Goal: Find specific page/section: Find specific page/section

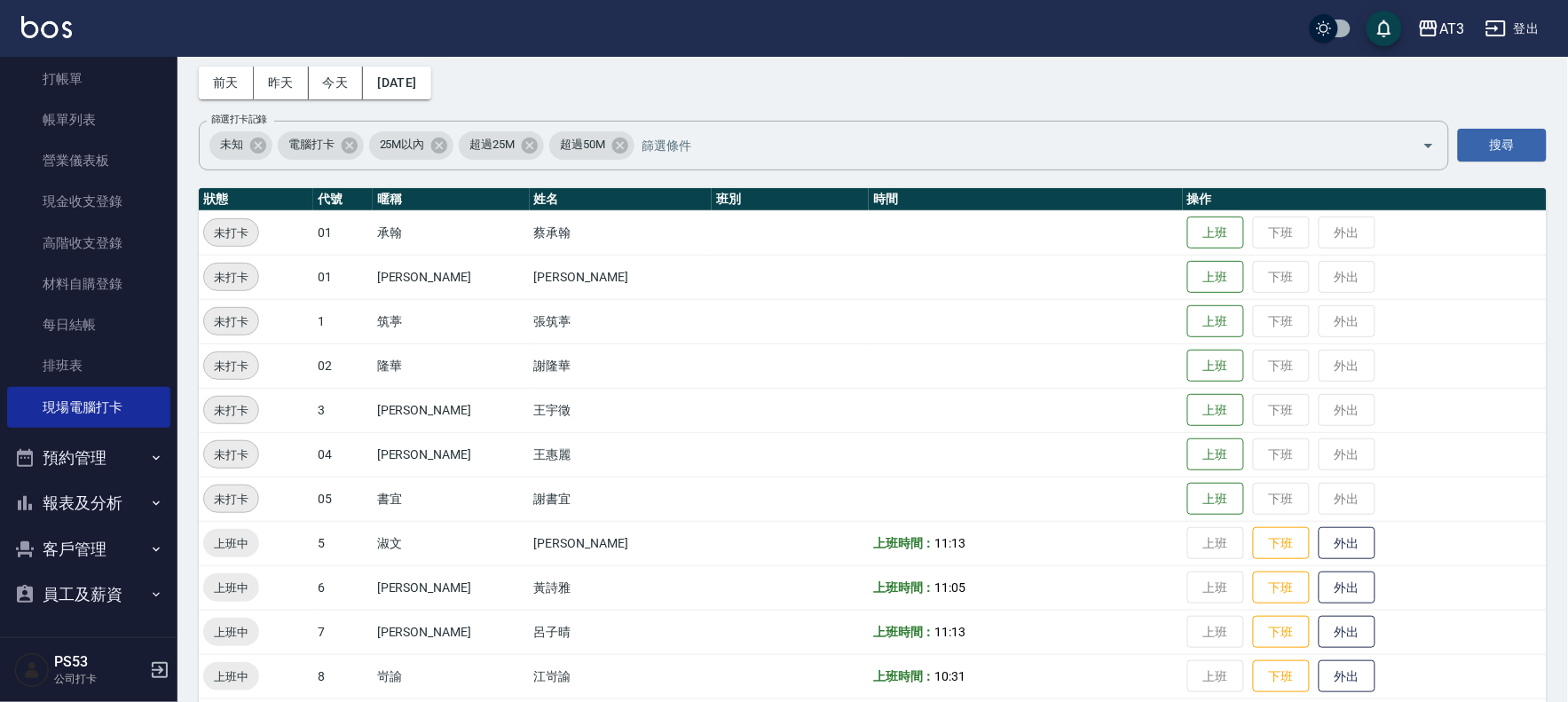
scroll to position [99, 0]
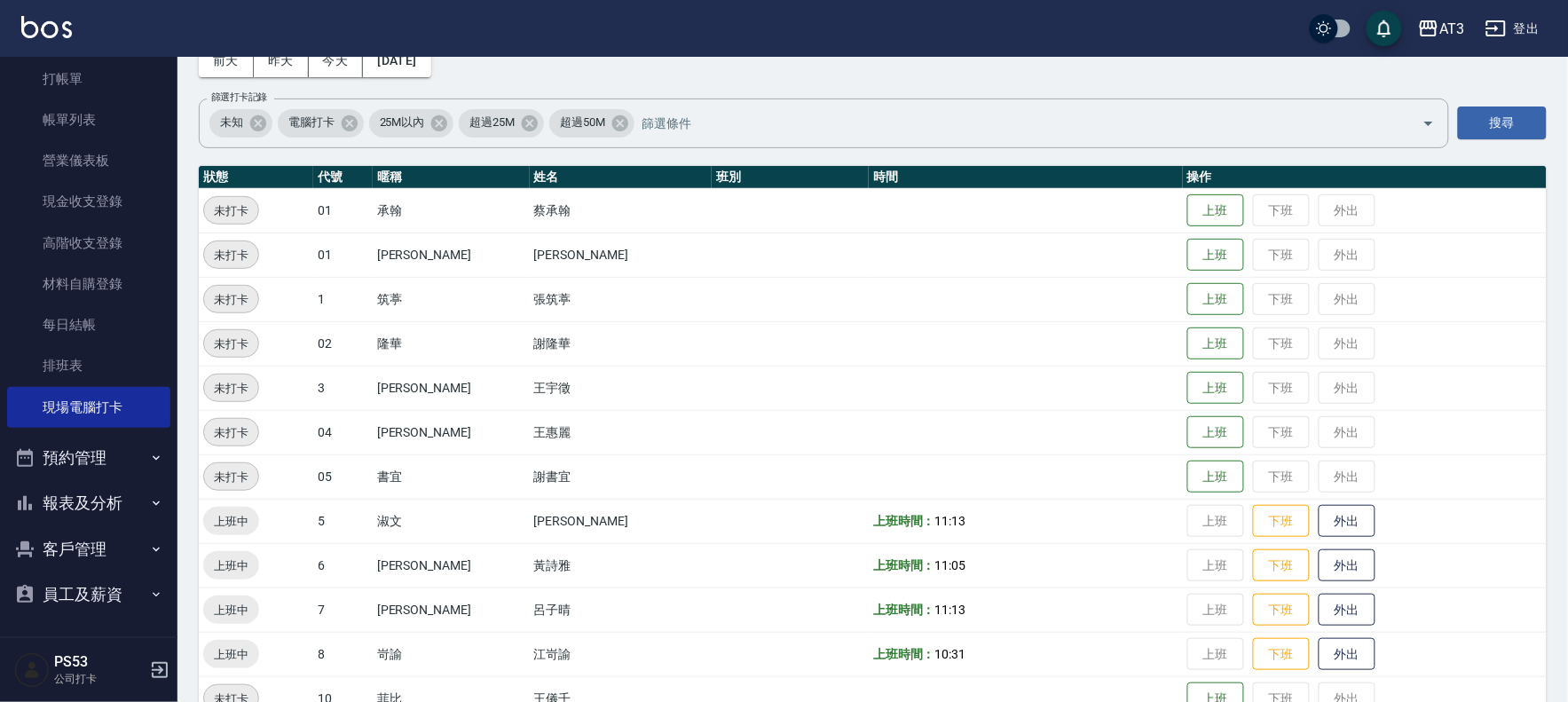
click at [19, 545] on icon "button" at bounding box center [25, 550] width 22 height 22
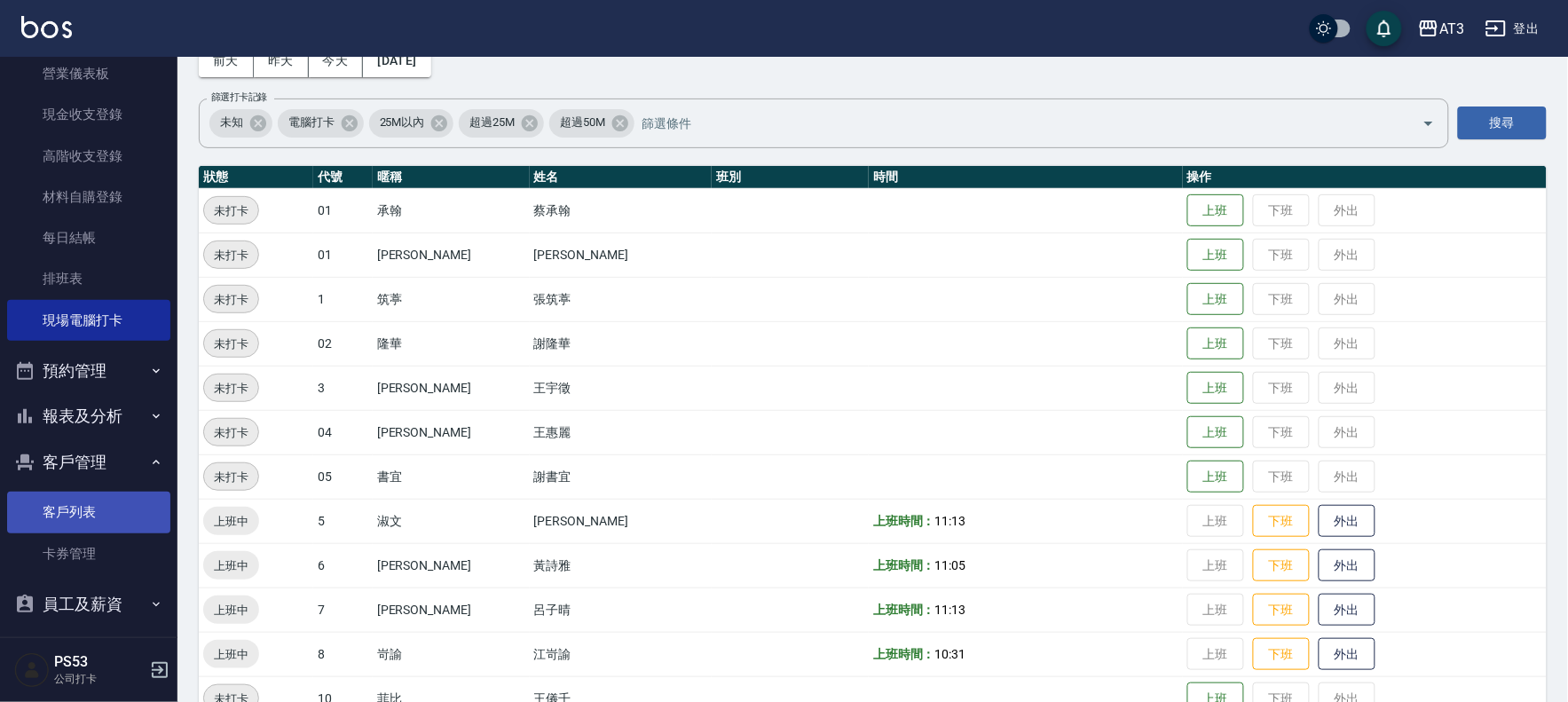
scroll to position [155, 0]
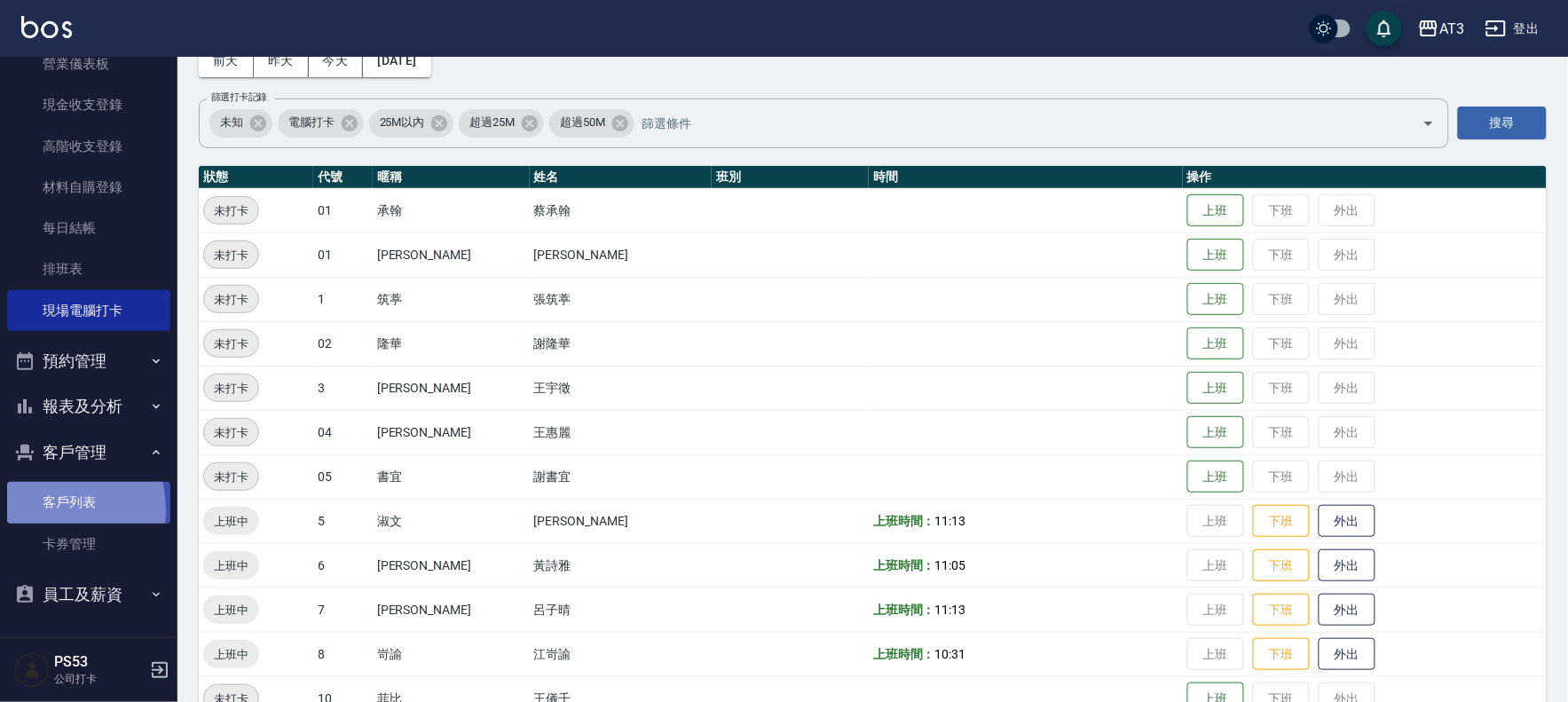
click at [38, 510] on link "客戶列表" at bounding box center [88, 502] width 163 height 41
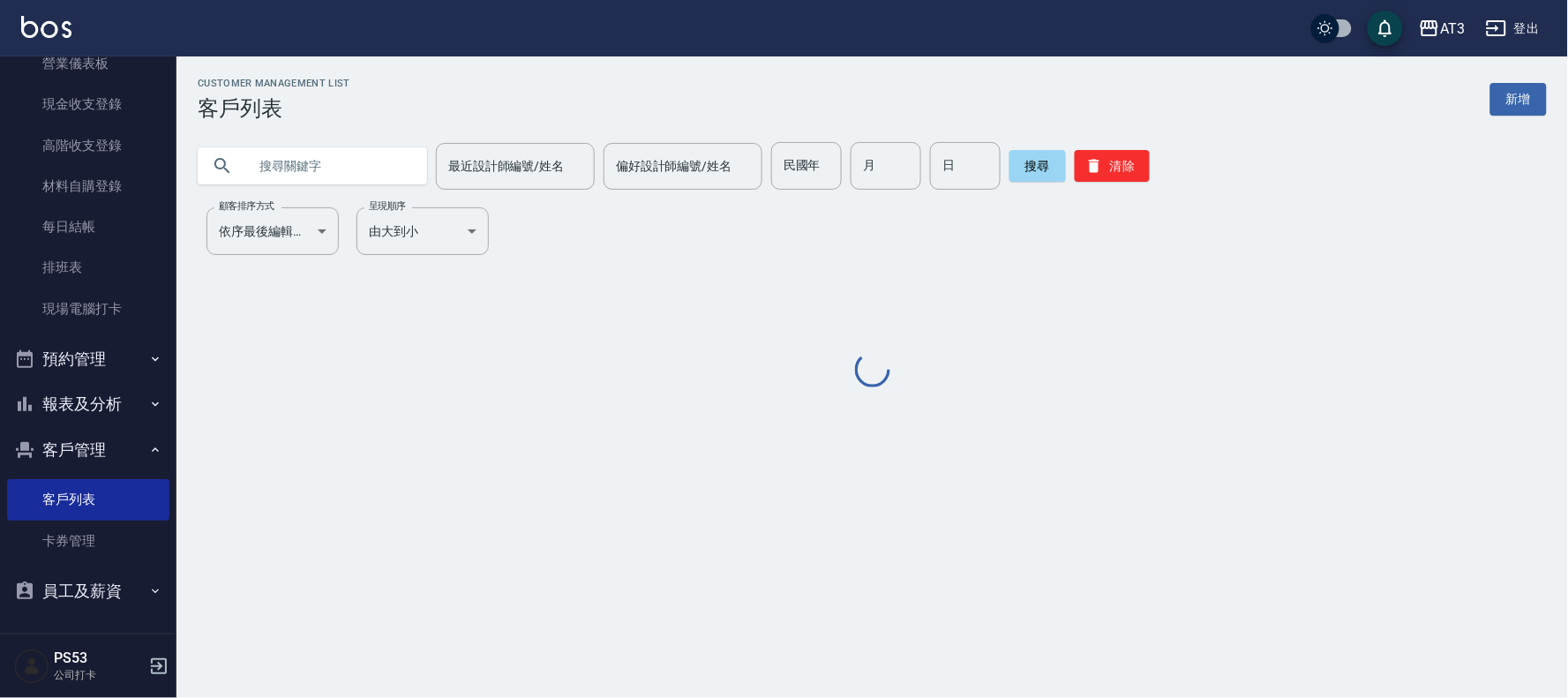
click at [292, 150] on input "text" at bounding box center [330, 165] width 166 height 47
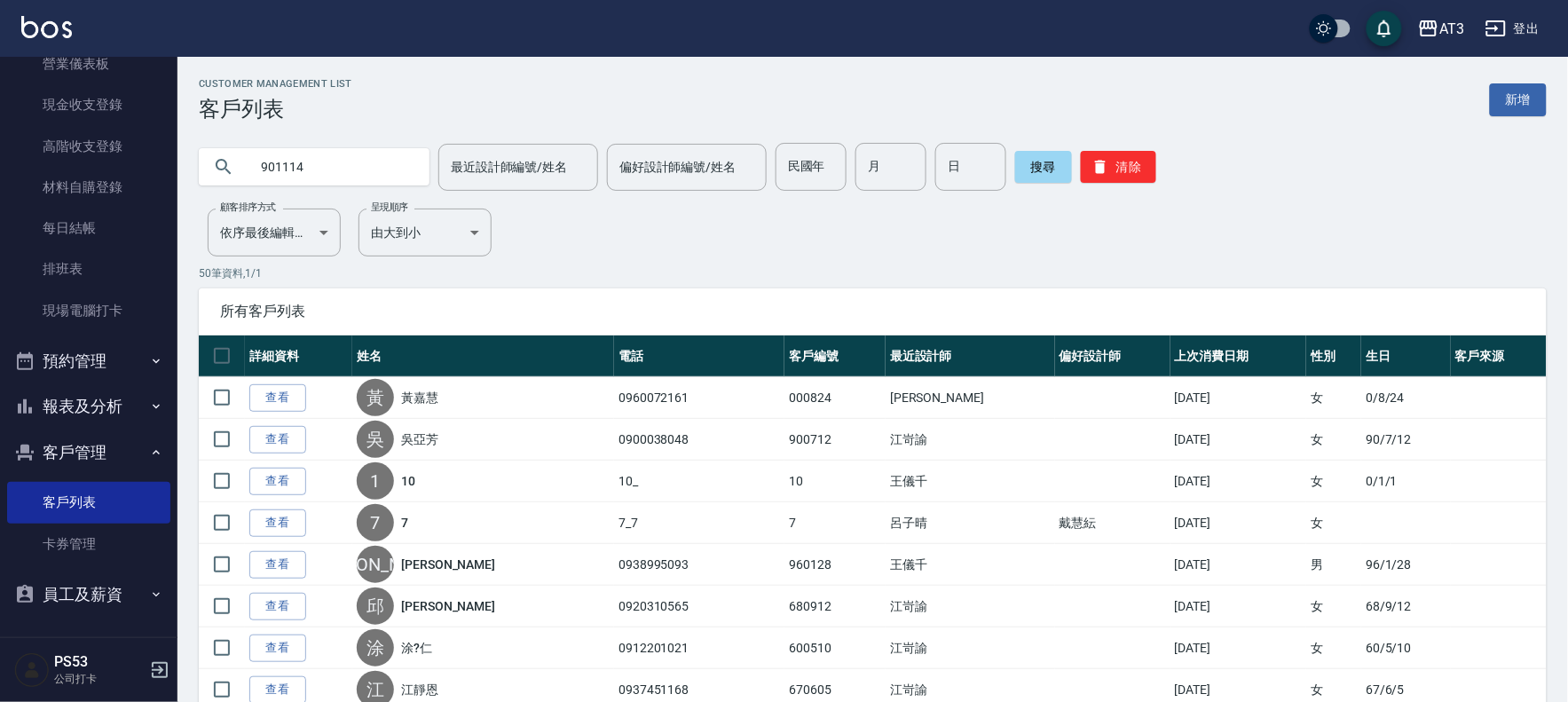
type input "901114"
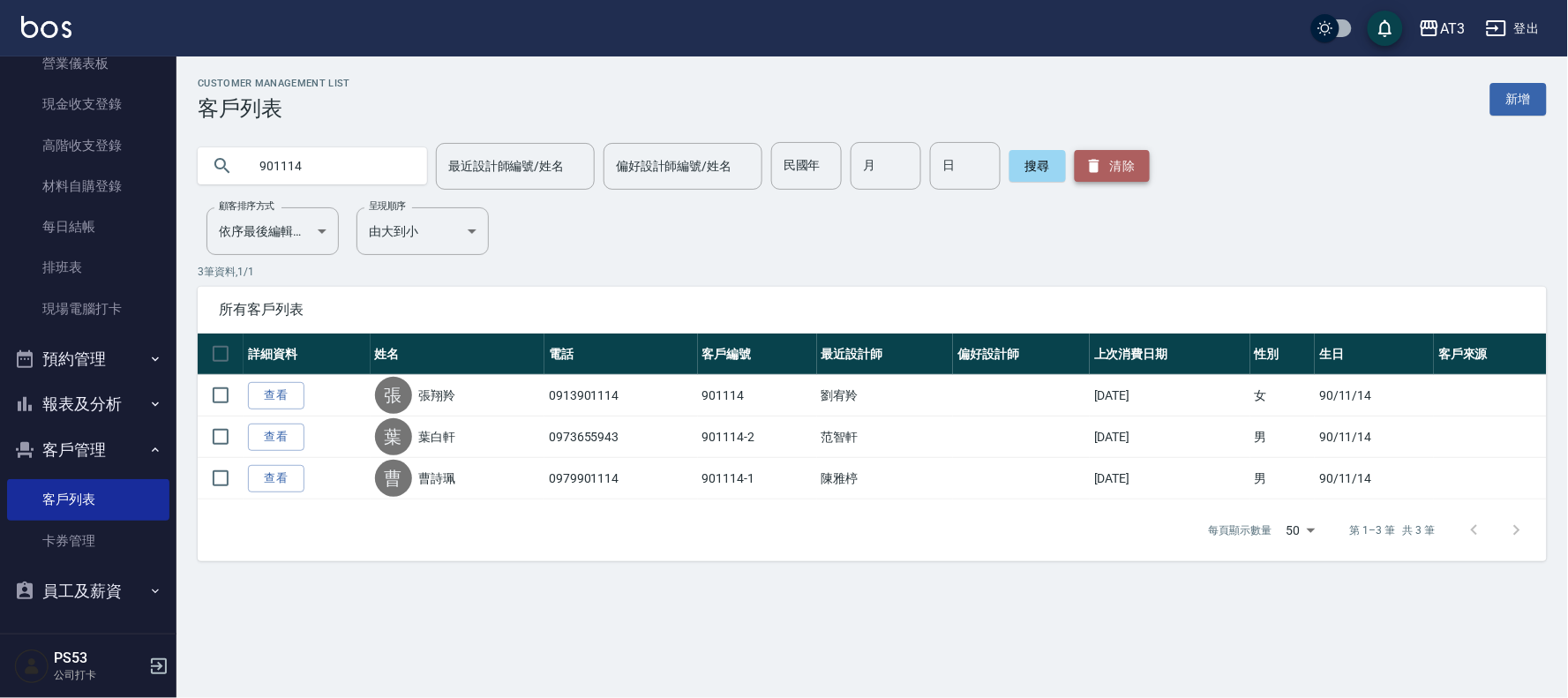
click at [1121, 179] on button "清除" at bounding box center [1112, 165] width 75 height 32
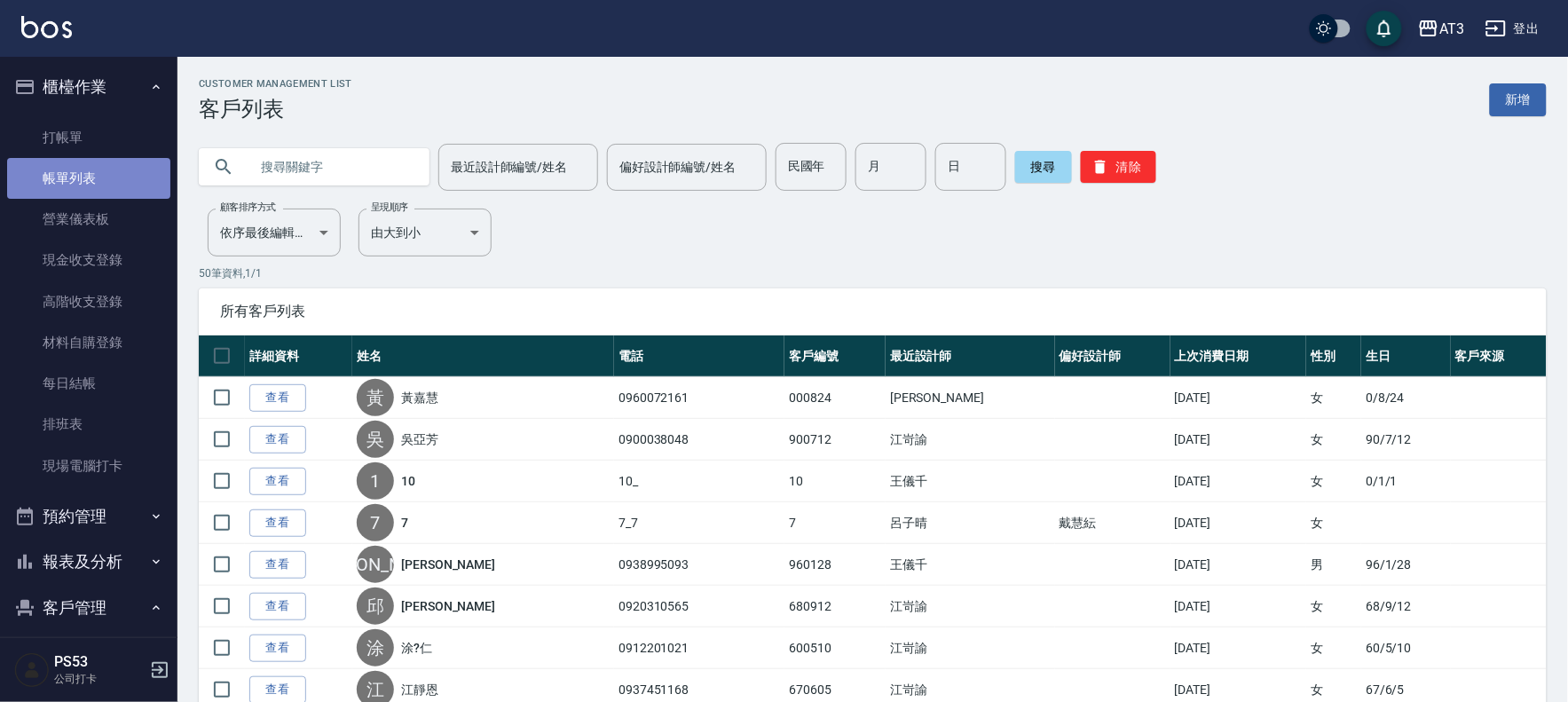
click at [95, 182] on link "帳單列表" at bounding box center [88, 178] width 163 height 41
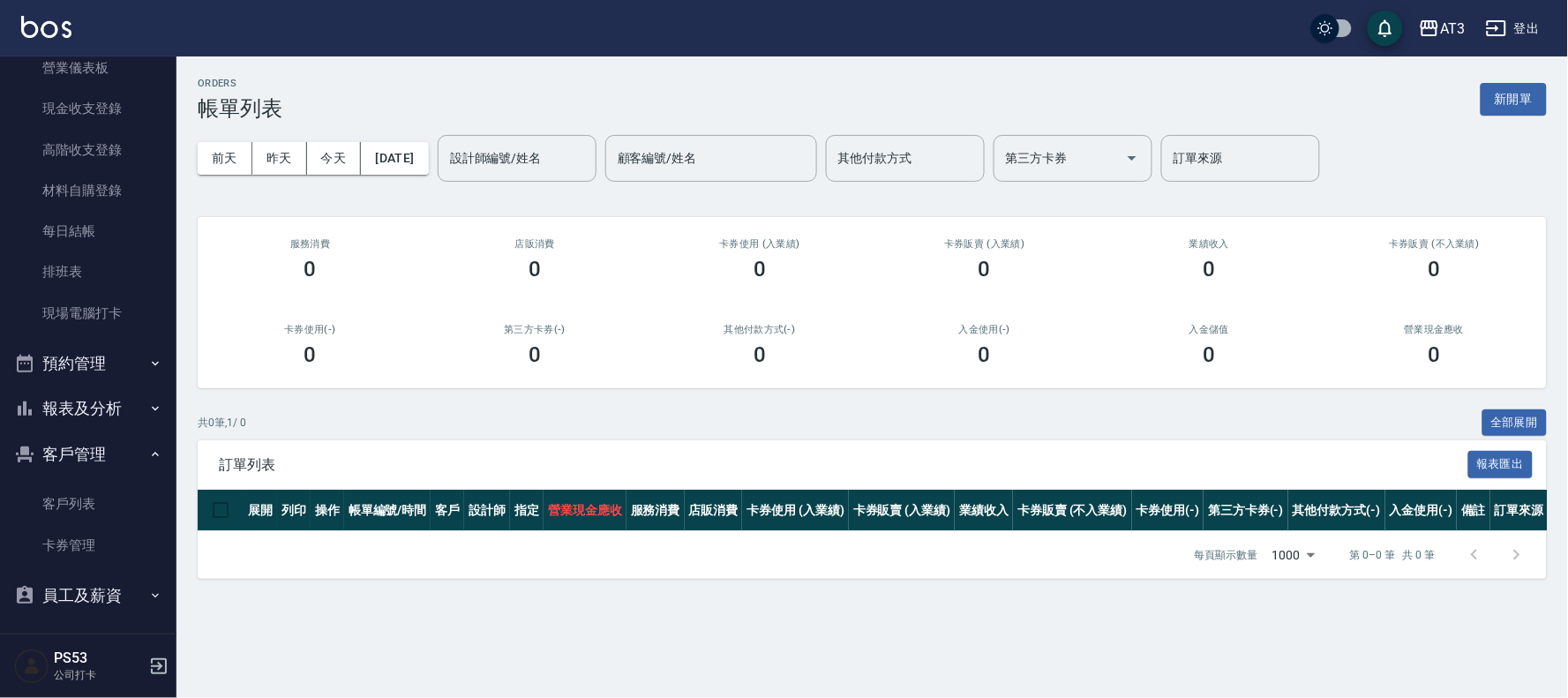
scroll to position [155, 0]
click at [90, 401] on button "報表及分析" at bounding box center [88, 404] width 162 height 46
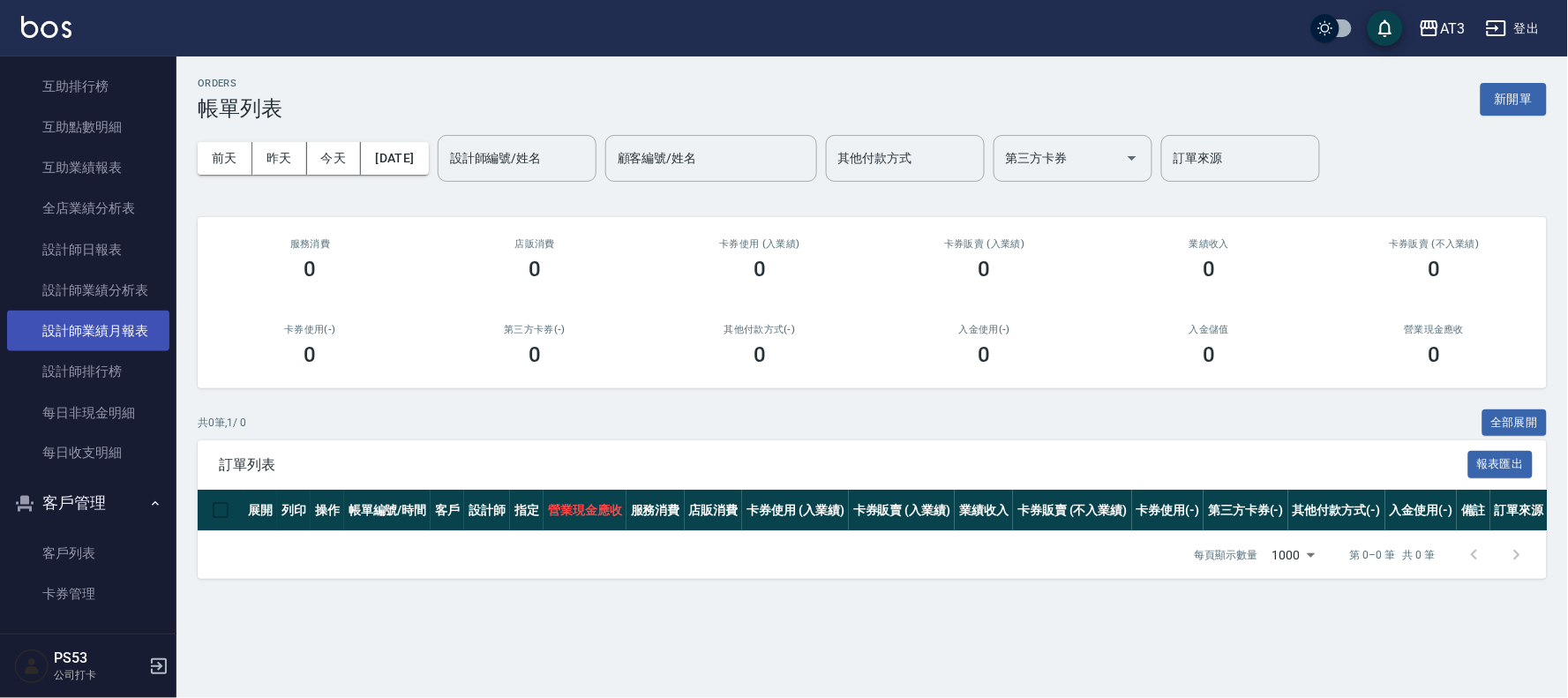
scroll to position [448, 0]
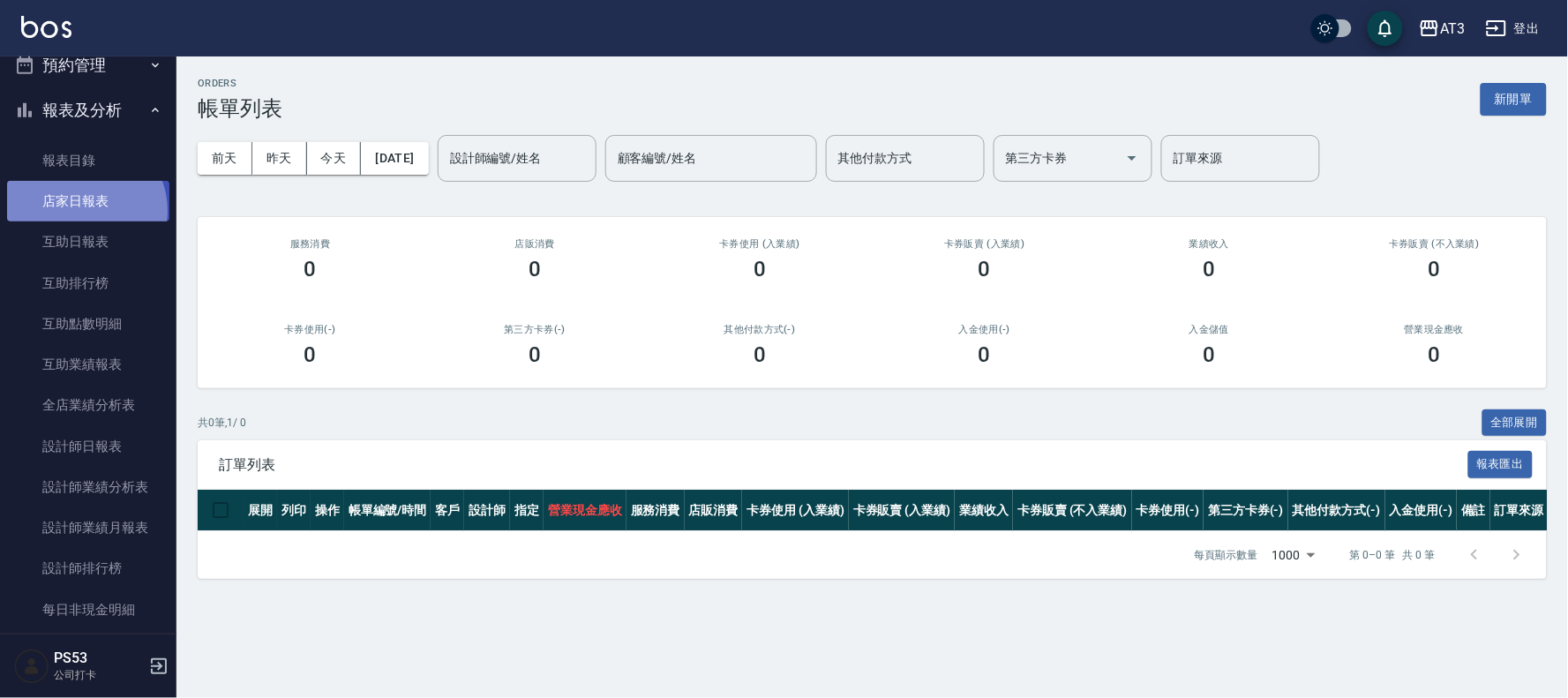
click at [83, 210] on link "店家日報表" at bounding box center [88, 201] width 162 height 40
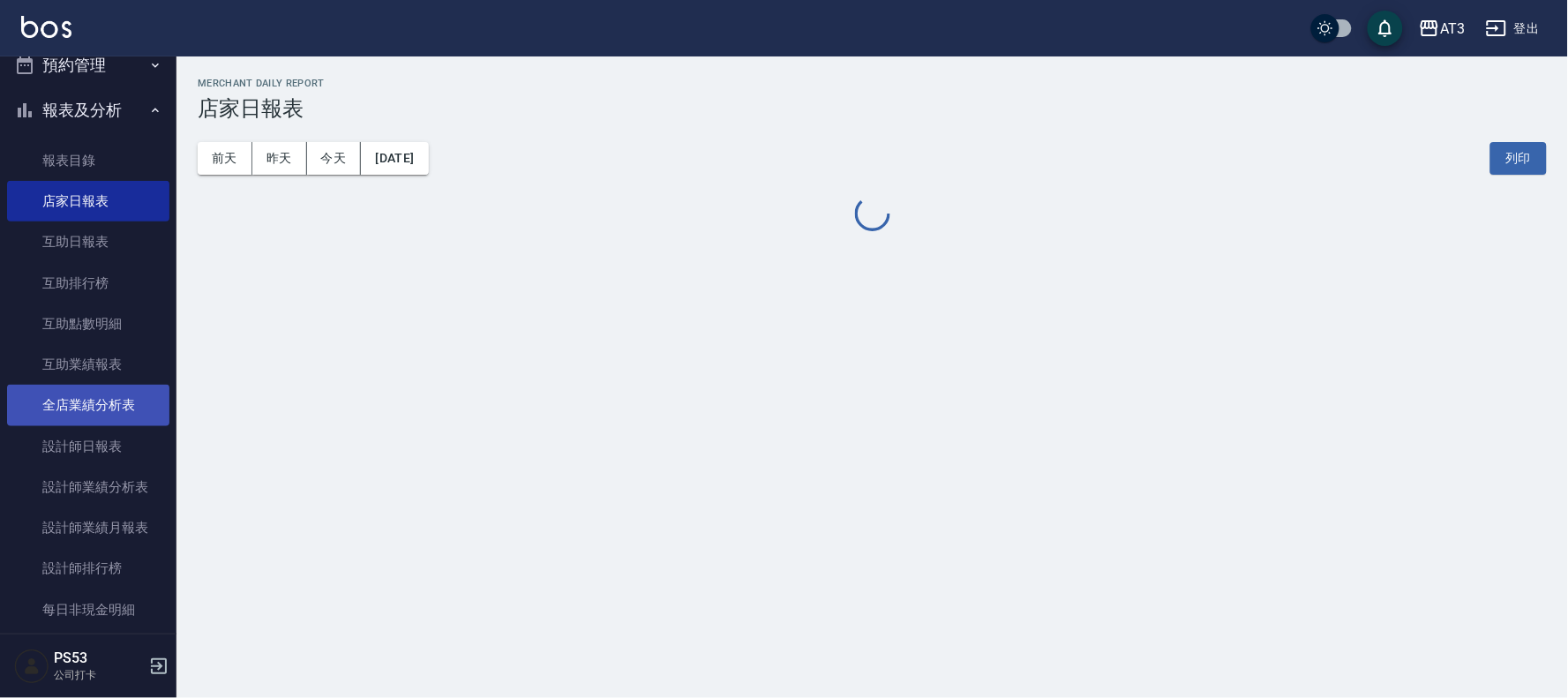
click at [92, 397] on link "全店業績分析表" at bounding box center [88, 405] width 162 height 40
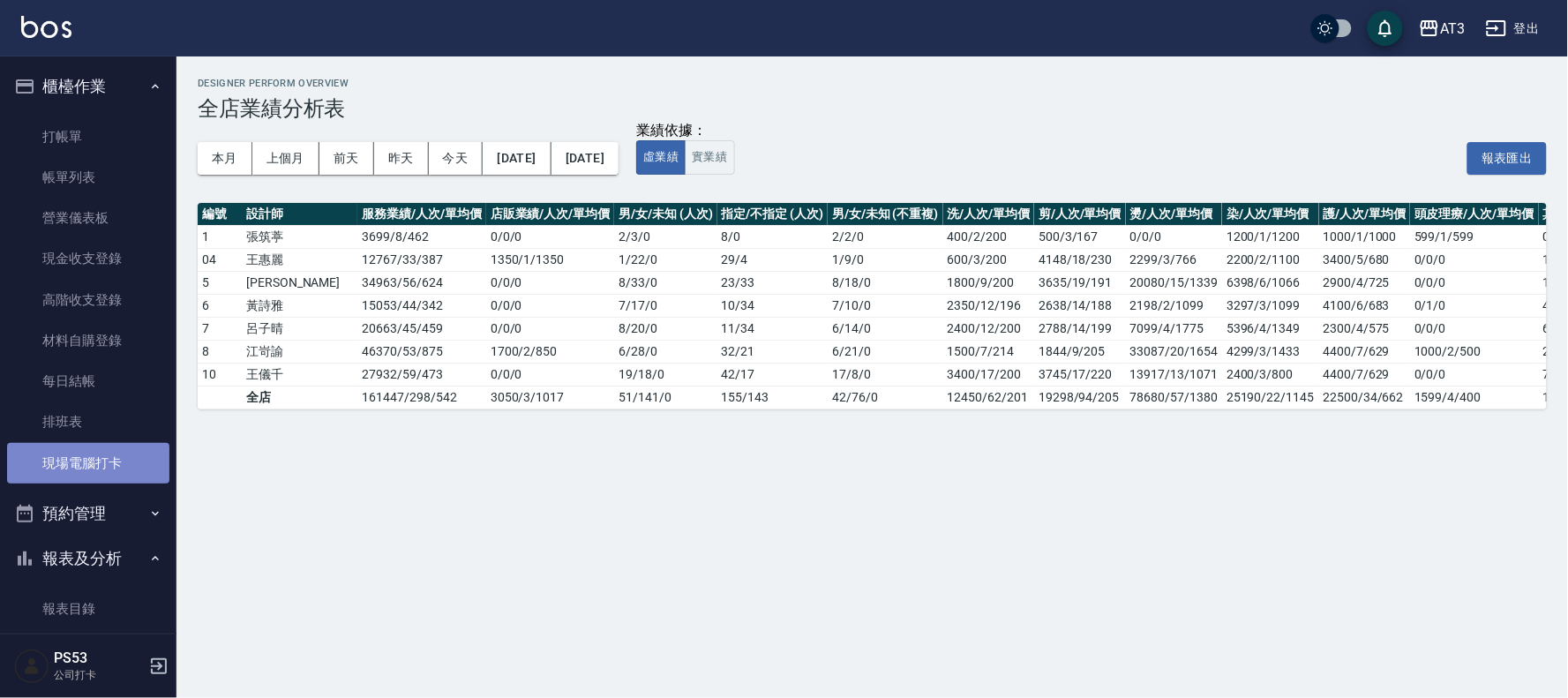
click at [111, 470] on link "現場電腦打卡" at bounding box center [88, 463] width 162 height 40
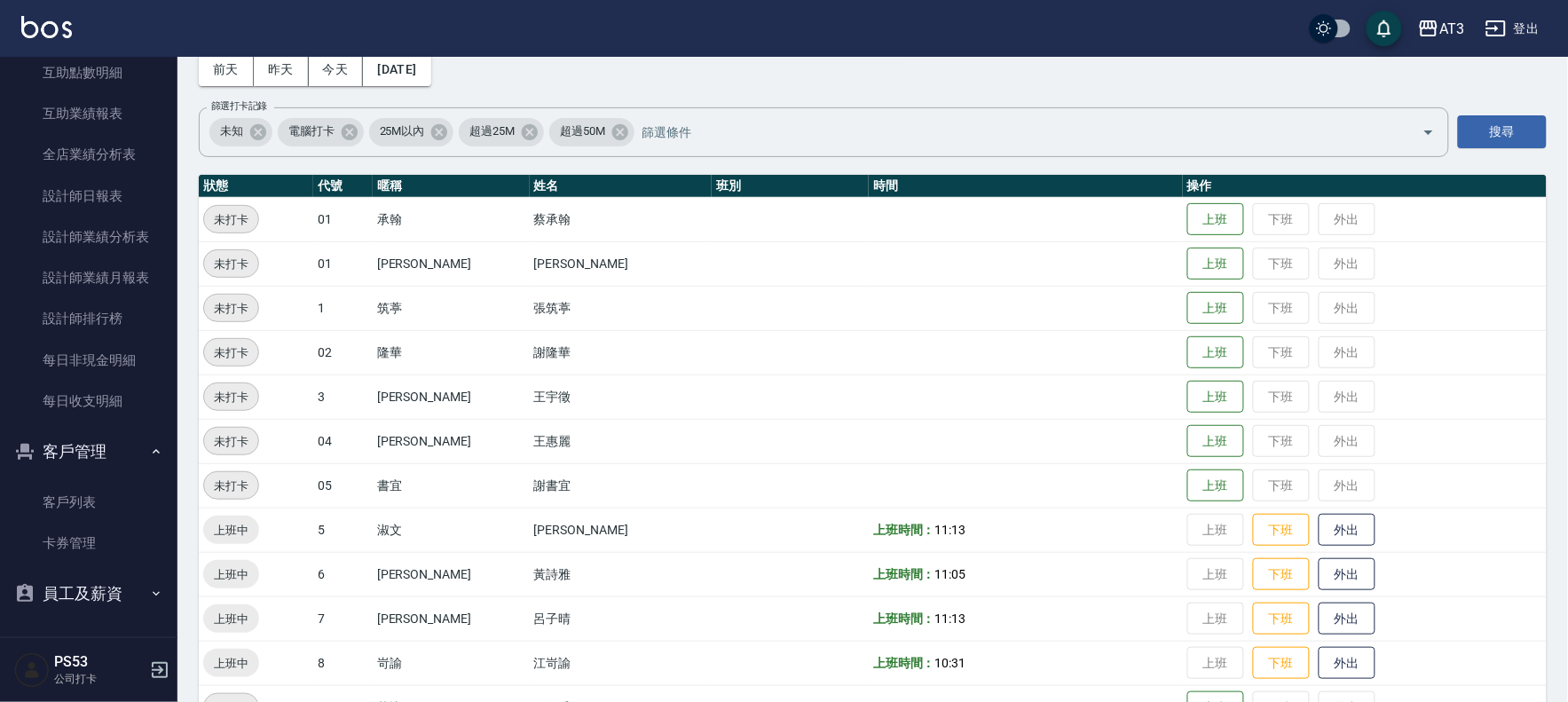
scroll to position [605, 0]
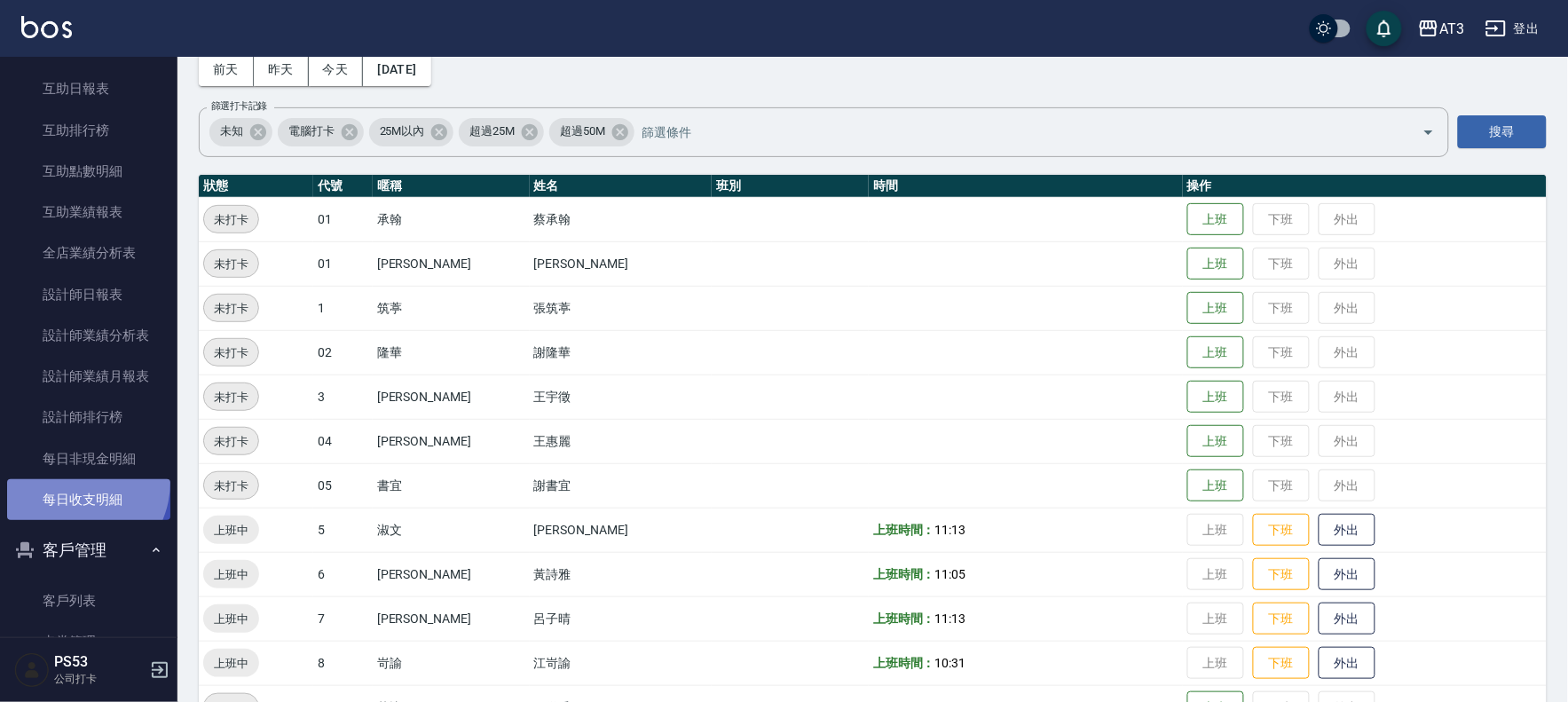
click at [72, 482] on link "每日收支明細" at bounding box center [88, 499] width 163 height 41
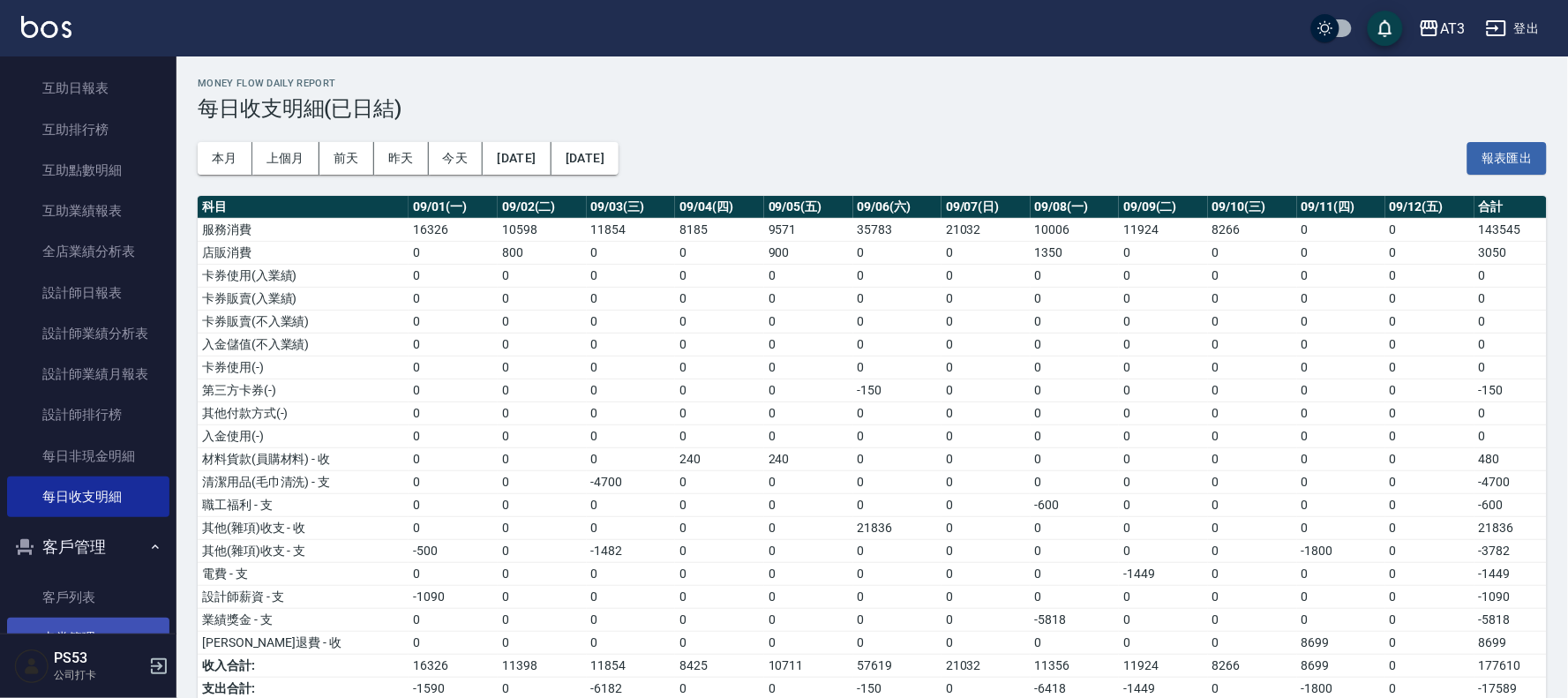
scroll to position [700, 0]
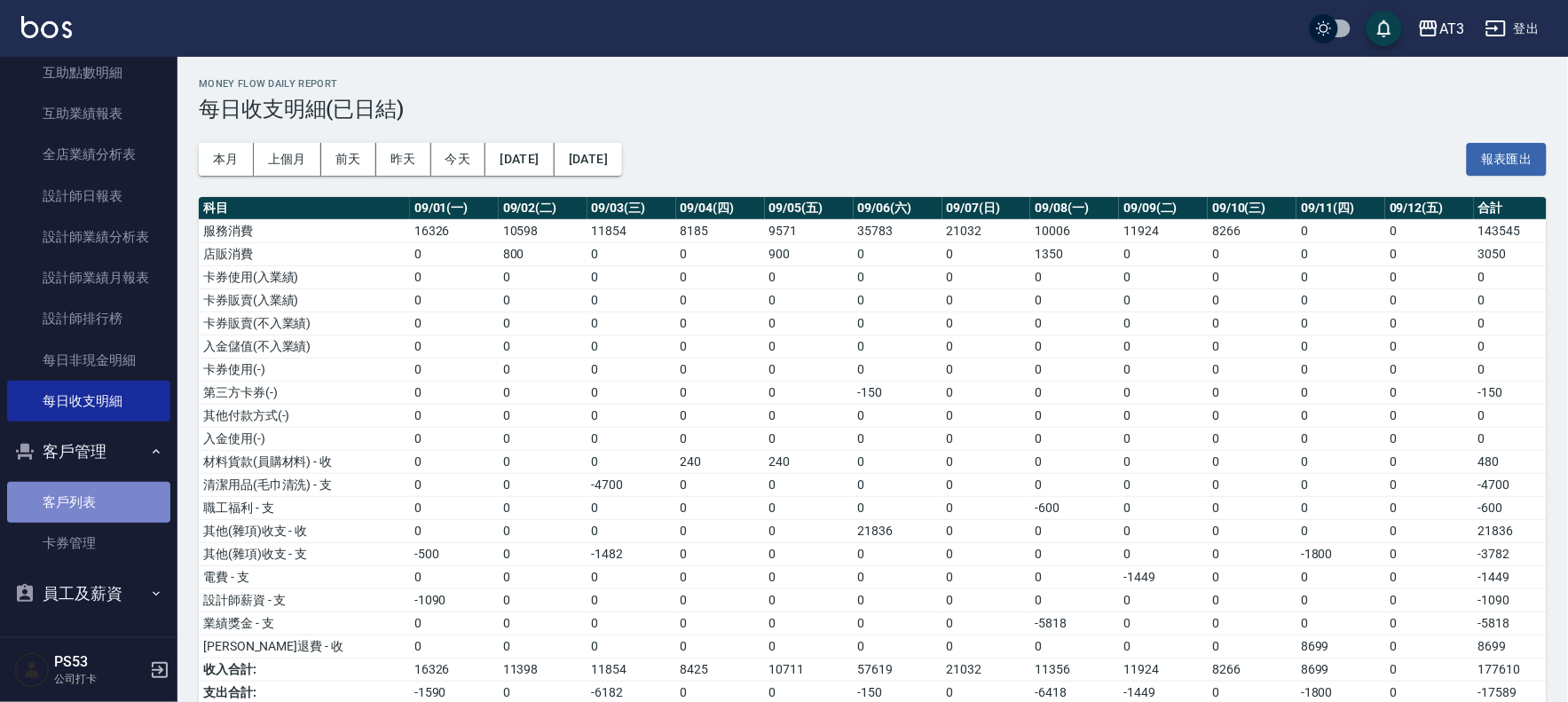
click at [112, 494] on link "客戶列表" at bounding box center [88, 502] width 163 height 41
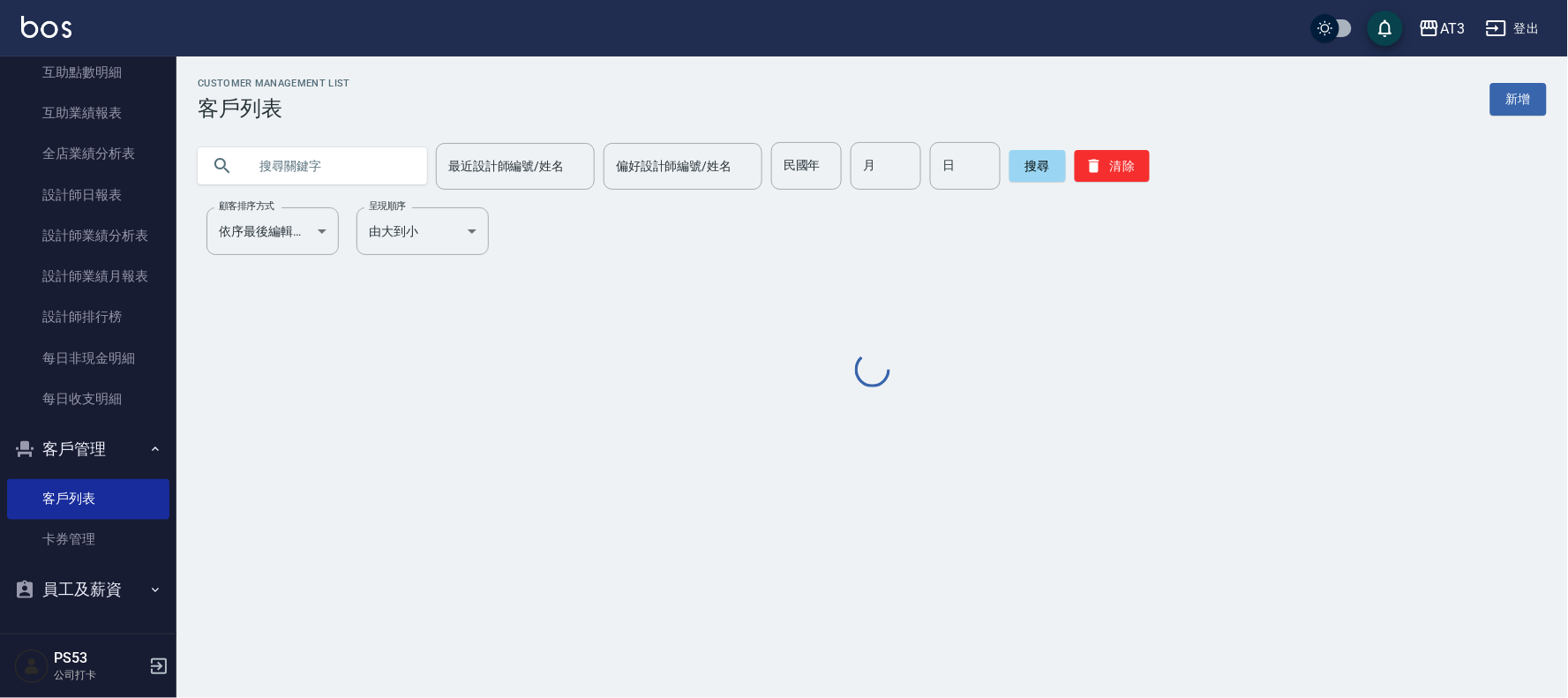
click at [372, 175] on input "text" at bounding box center [330, 165] width 166 height 47
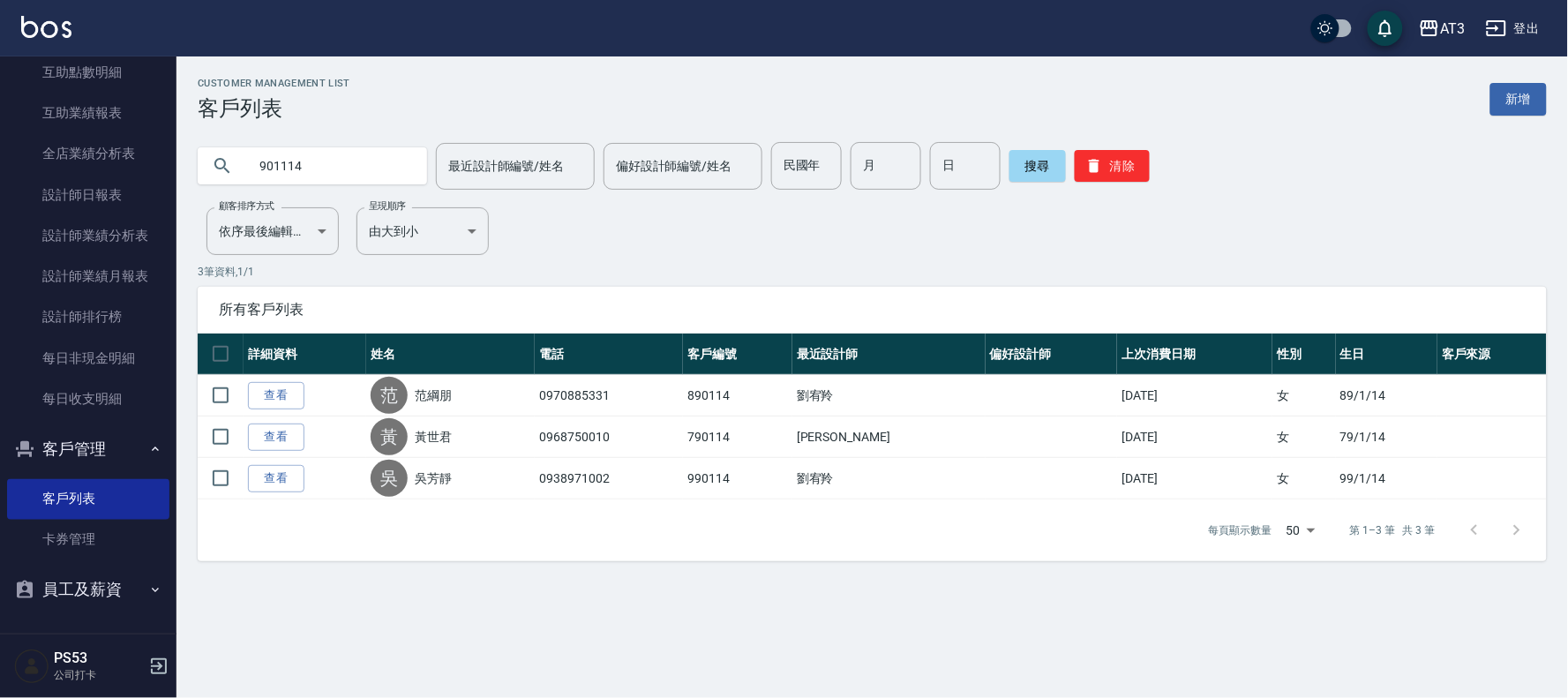
type input "901114"
